Goal: Information Seeking & Learning: Learn about a topic

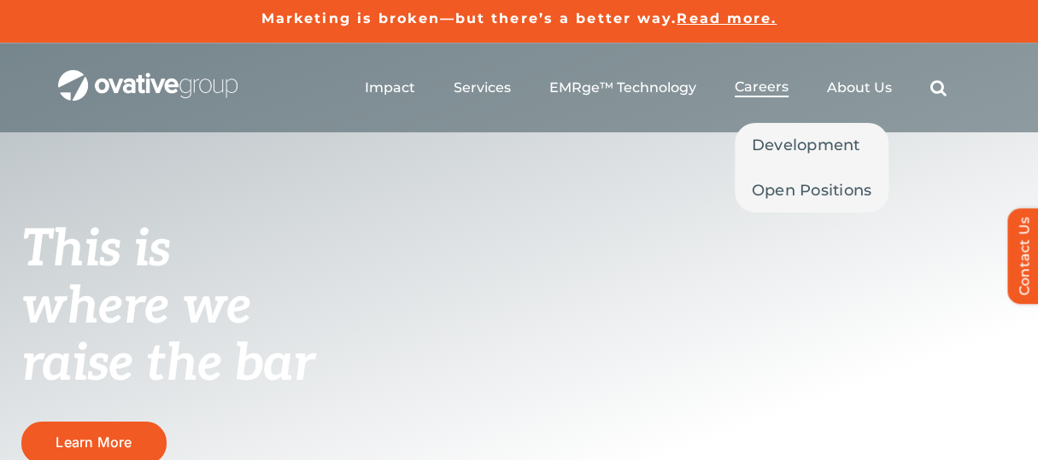
click at [788, 83] on span "Careers" at bounding box center [762, 87] width 54 height 17
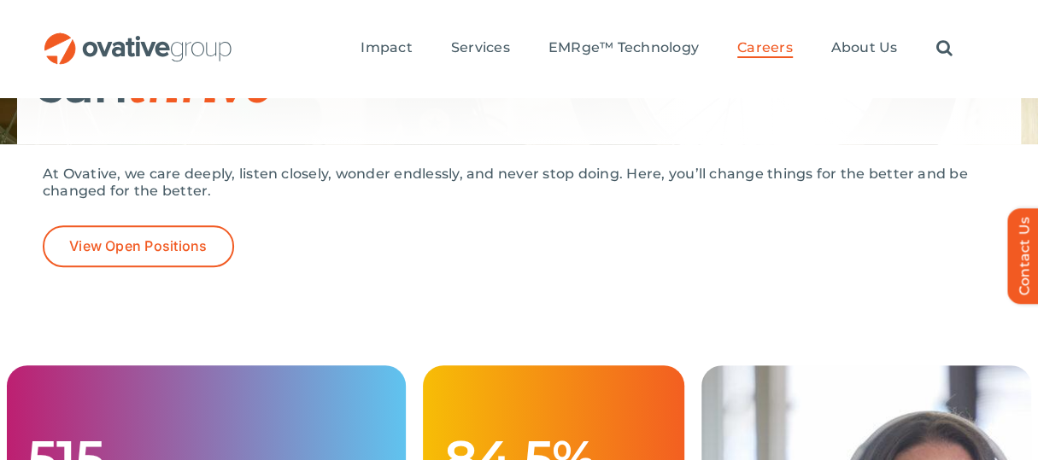
scroll to position [342, 0]
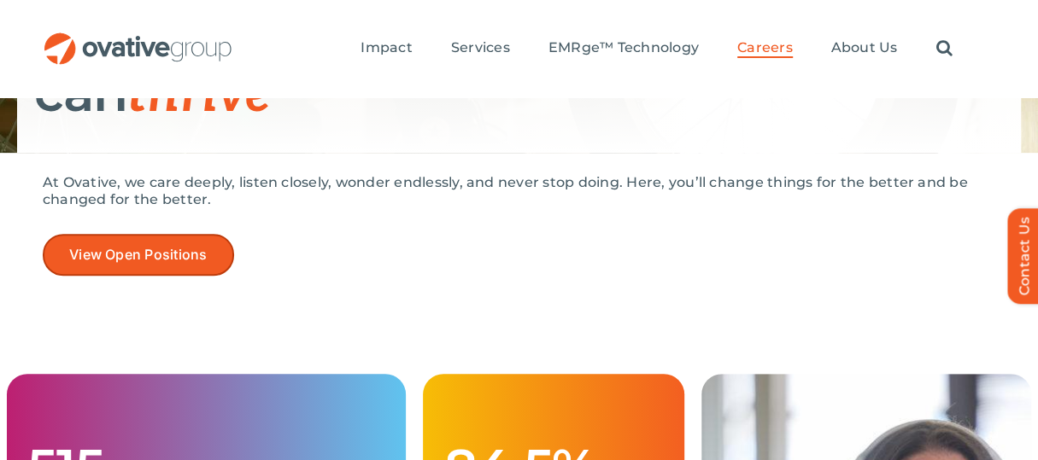
click at [190, 249] on span "View Open Positions" at bounding box center [138, 255] width 138 height 16
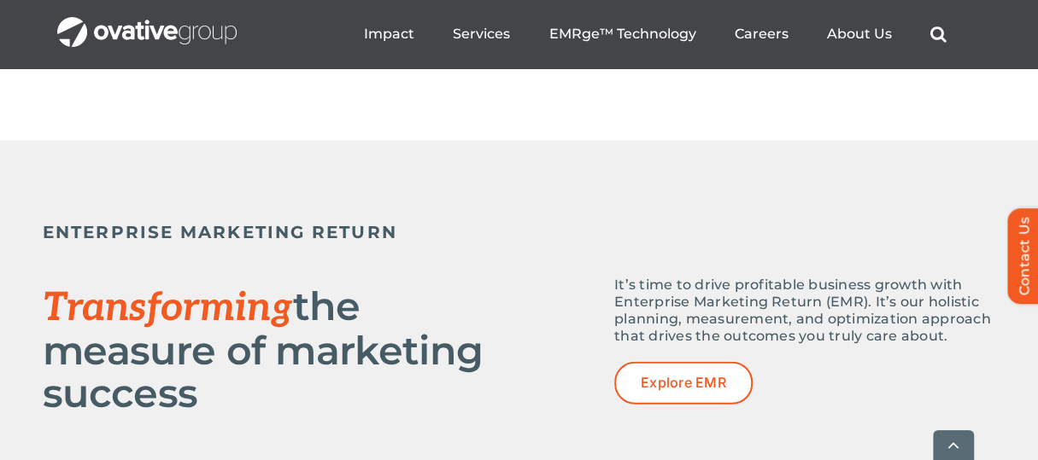
scroll to position [2562, 0]
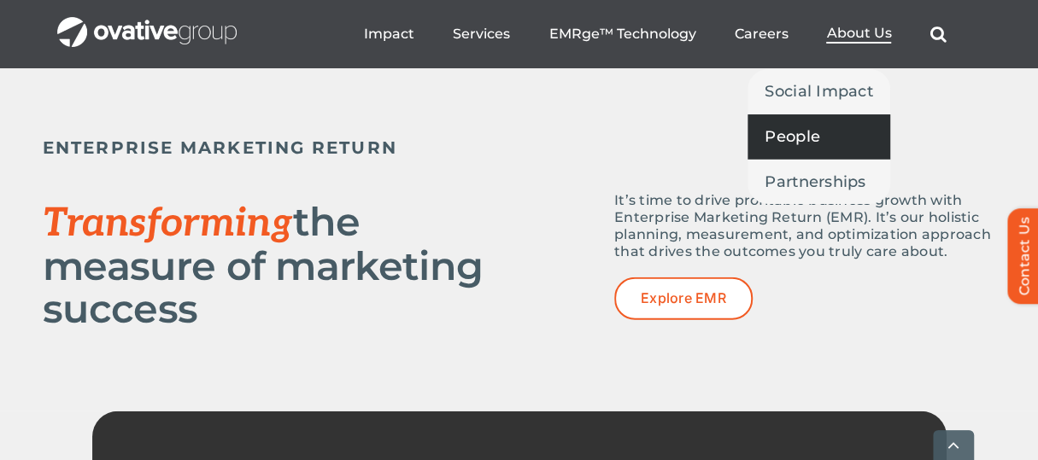
click at [820, 138] on span "People" at bounding box center [792, 137] width 56 height 24
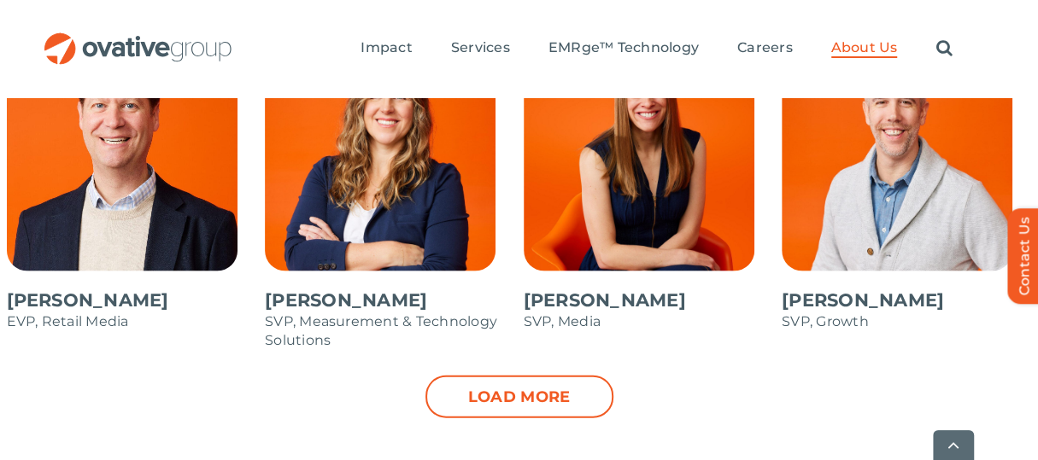
scroll to position [2042, 0]
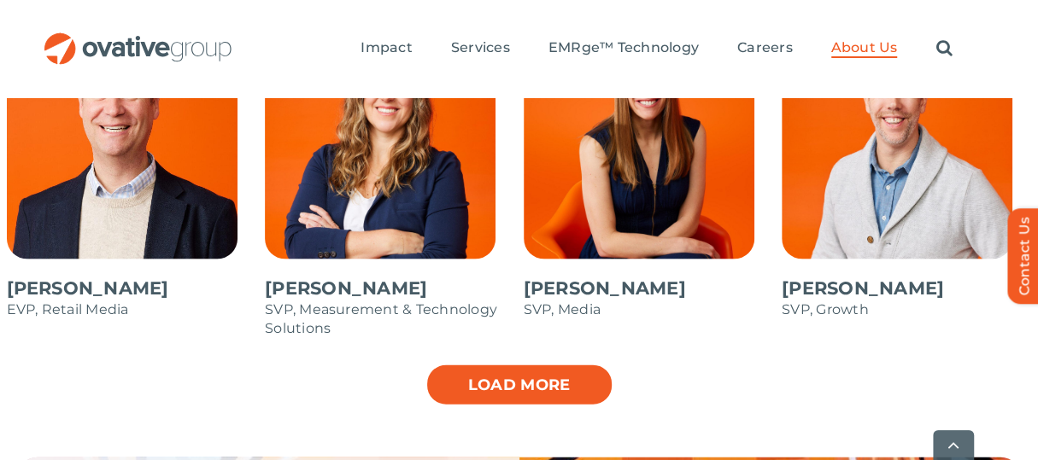
click at [558, 364] on link "Load more" at bounding box center [519, 385] width 188 height 43
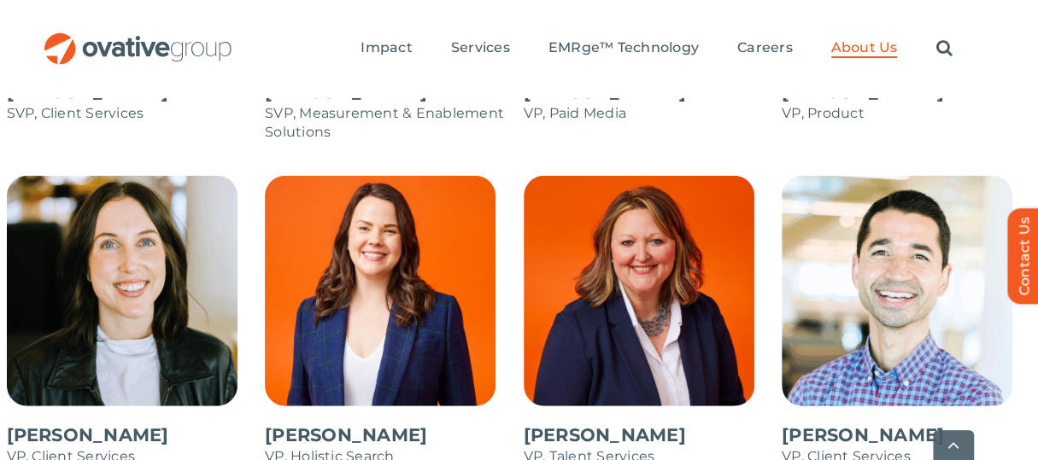
scroll to position [2631, 0]
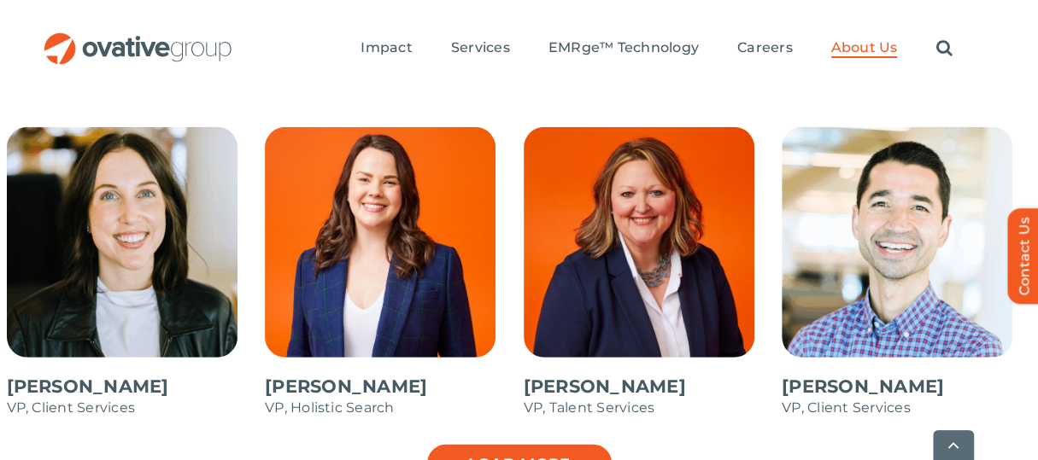
click at [497, 443] on link "Load more" at bounding box center [519, 464] width 188 height 43
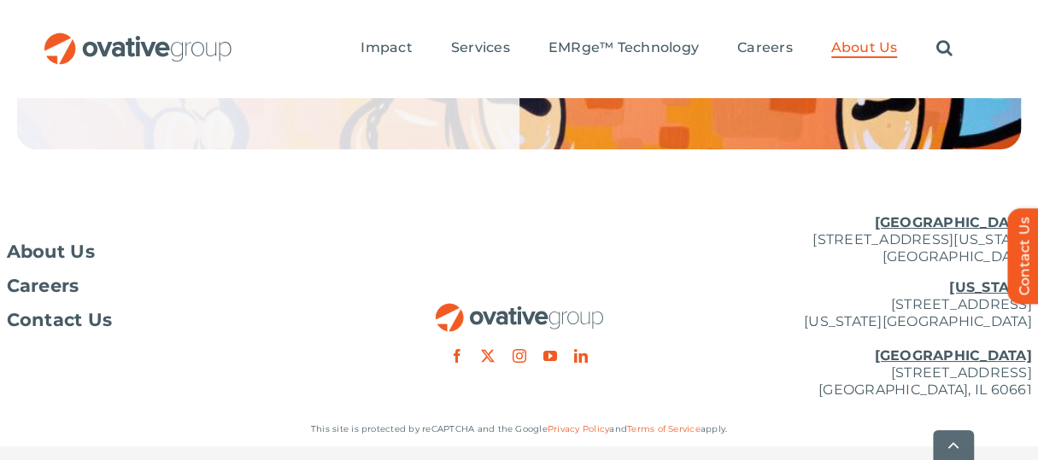
scroll to position [3643, 0]
